Goal: Go to known website: Access a specific website the user already knows

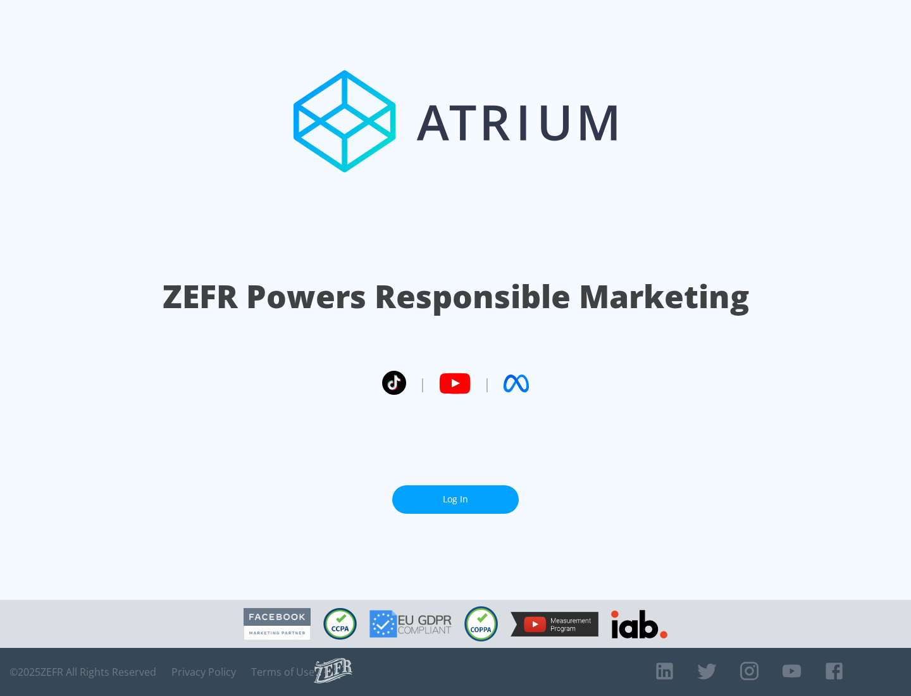
click at [455, 499] on link "Log In" at bounding box center [455, 499] width 127 height 28
